Goal: Task Accomplishment & Management: Complete application form

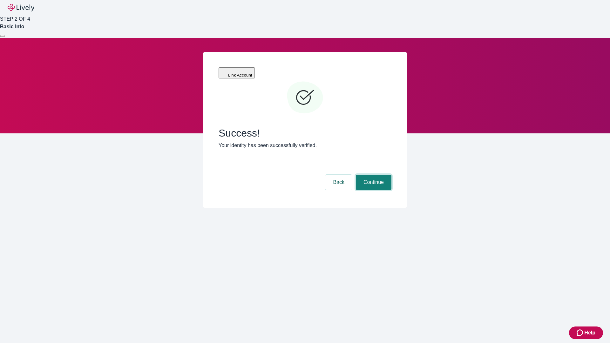
click at [373, 175] on button "Continue" at bounding box center [374, 182] width 36 height 15
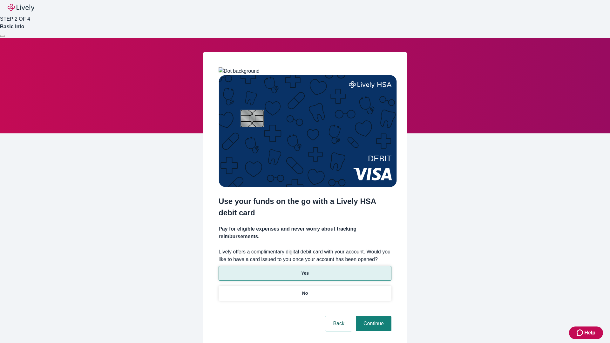
click at [305, 270] on p "Yes" at bounding box center [305, 273] width 8 height 7
click at [373, 316] on button "Continue" at bounding box center [374, 323] width 36 height 15
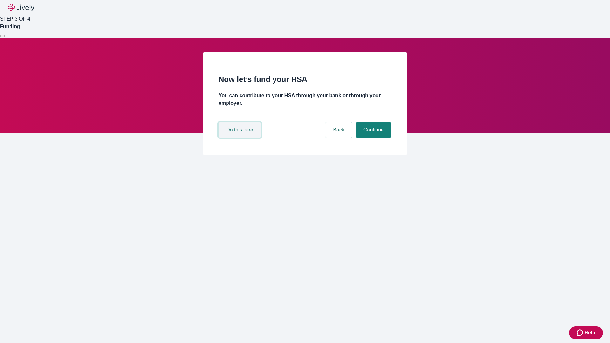
click at [241, 138] on button "Do this later" at bounding box center [240, 129] width 42 height 15
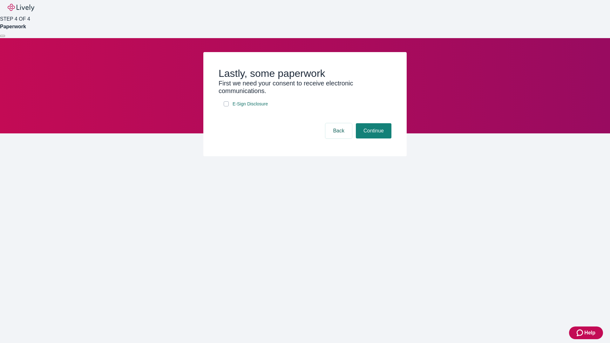
click at [226, 106] on input "E-Sign Disclosure" at bounding box center [226, 103] width 5 height 5
checkbox input "true"
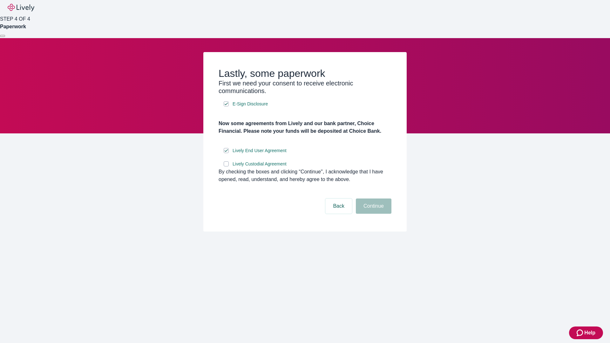
click at [226, 167] on input "Lively Custodial Agreement" at bounding box center [226, 163] width 5 height 5
checkbox input "true"
click at [373, 214] on button "Continue" at bounding box center [374, 206] width 36 height 15
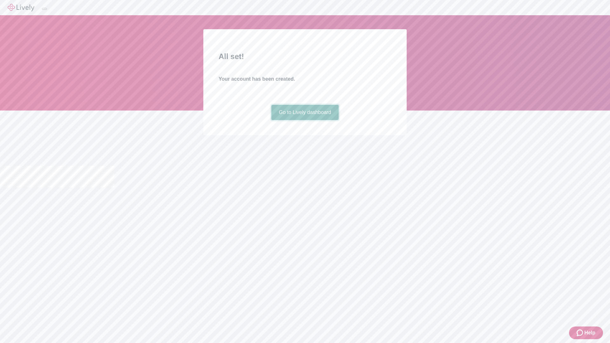
click at [305, 120] on link "Go to Lively dashboard" at bounding box center [305, 112] width 68 height 15
